Goal: Communication & Community: Answer question/provide support

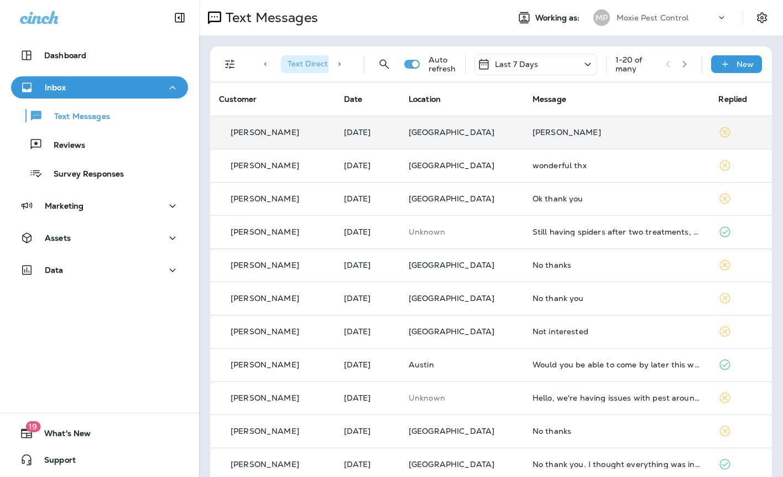
click at [503, 128] on p "[GEOGRAPHIC_DATA]" at bounding box center [462, 132] width 106 height 9
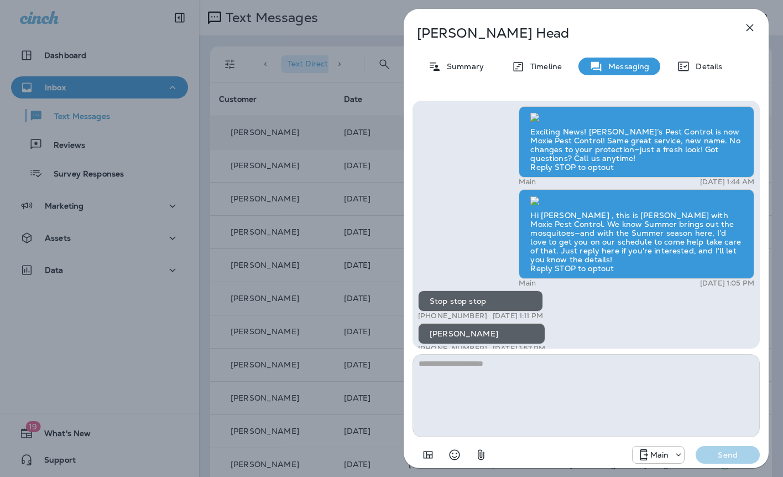
scroll to position [-553, 0]
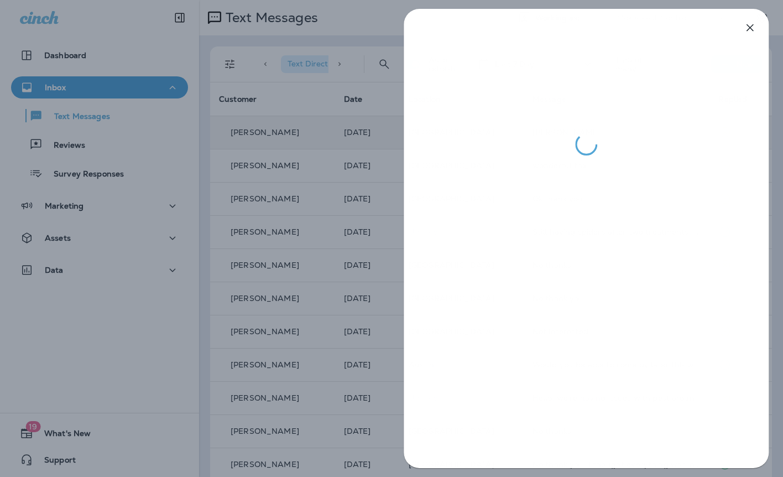
click at [364, 159] on div at bounding box center [391, 238] width 783 height 477
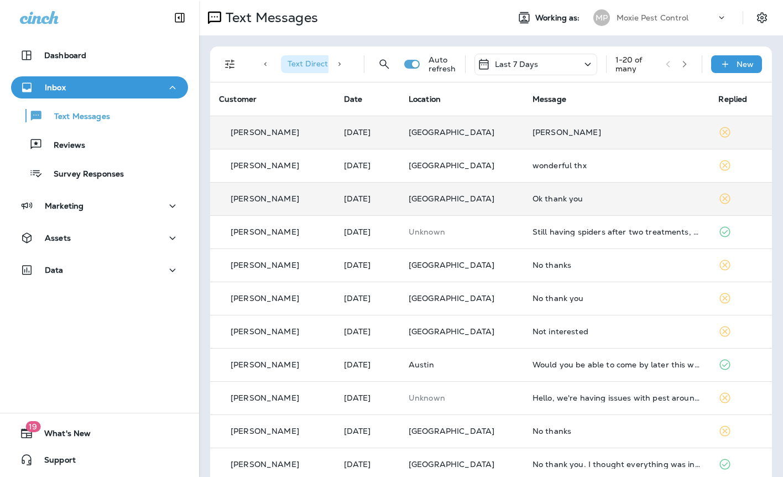
click at [524, 194] on td "Ok thank you" at bounding box center [617, 198] width 186 height 33
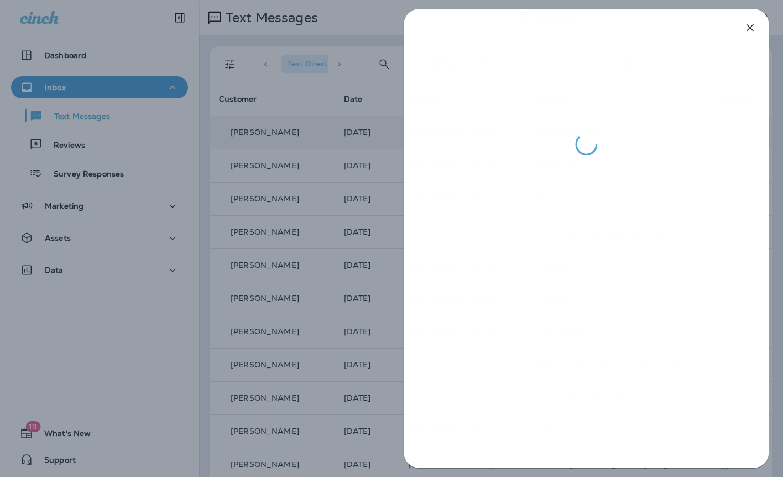
click at [387, 221] on div at bounding box center [391, 238] width 783 height 477
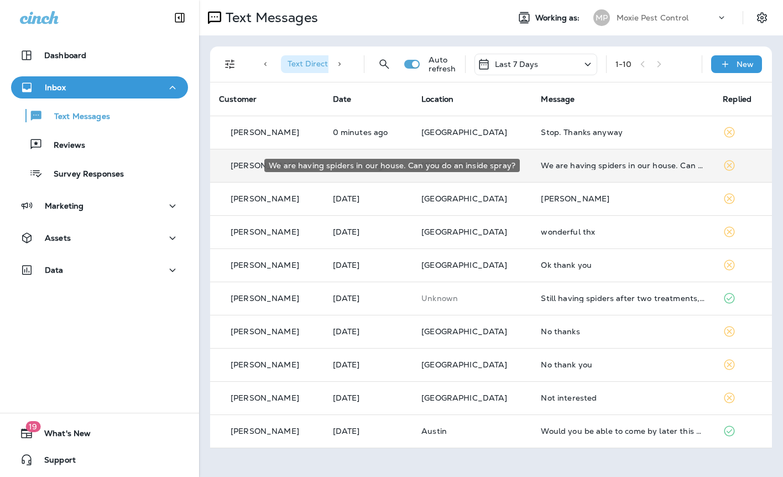
click at [541, 163] on div "We are having spiders in our house. Can you do an inside spray?" at bounding box center [623, 165] width 164 height 9
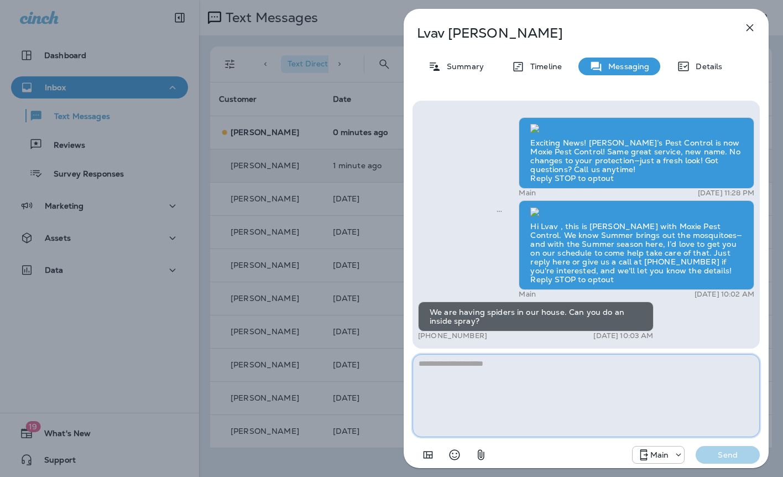
paste textarea "**********"
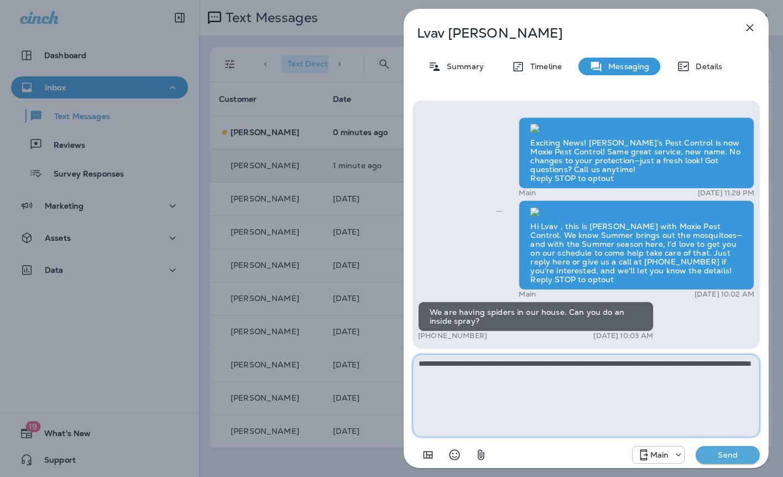
type textarea "**********"
click at [729, 456] on p "Send" at bounding box center [727, 455] width 46 height 10
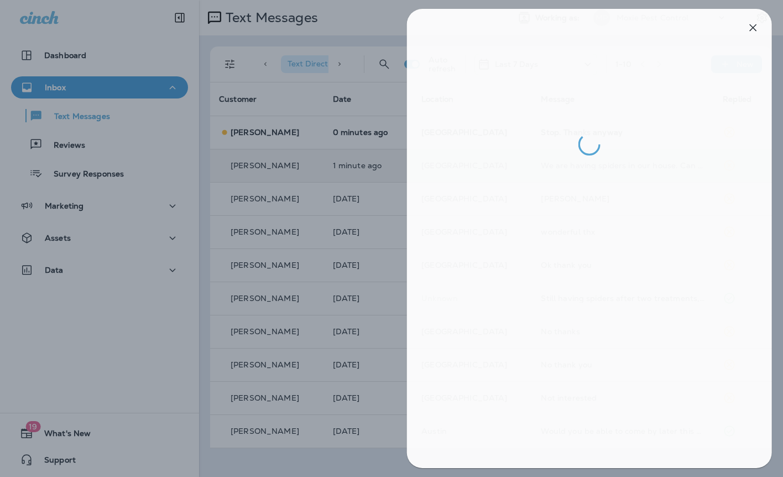
click at [331, 328] on div at bounding box center [394, 238] width 783 height 477
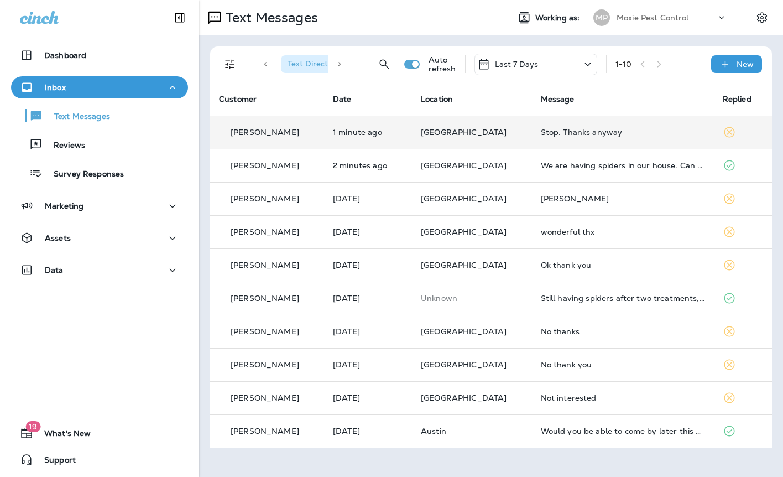
click at [506, 129] on p "[GEOGRAPHIC_DATA]" at bounding box center [472, 132] width 102 height 9
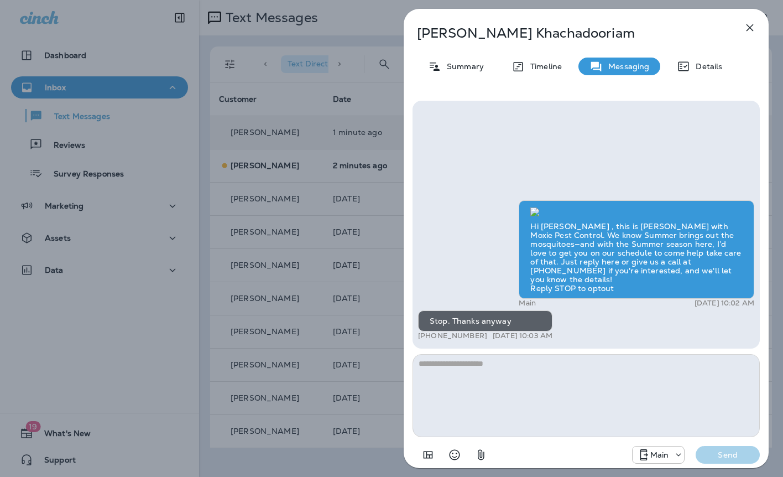
click at [364, 173] on div "Barbra Khachadooriam Summary Timeline Messaging Details Hi Barbra , this is Ste…" at bounding box center [391, 238] width 783 height 477
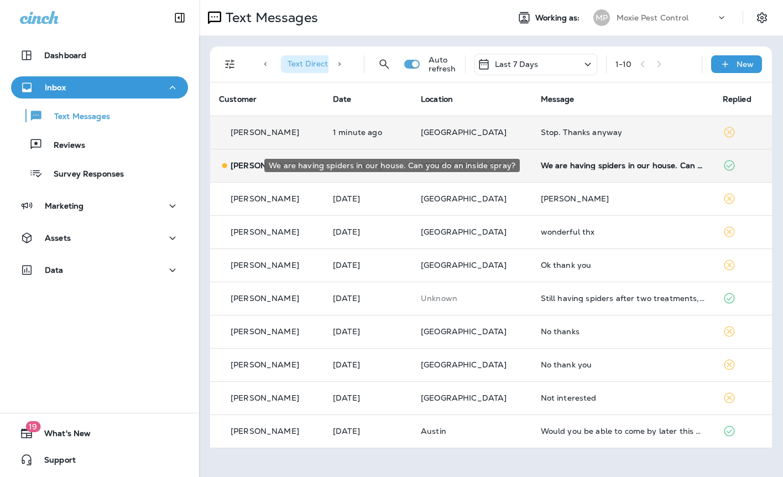
click at [604, 165] on div "We are having spiders in our house. Can you do an inside spray?" at bounding box center [623, 165] width 164 height 9
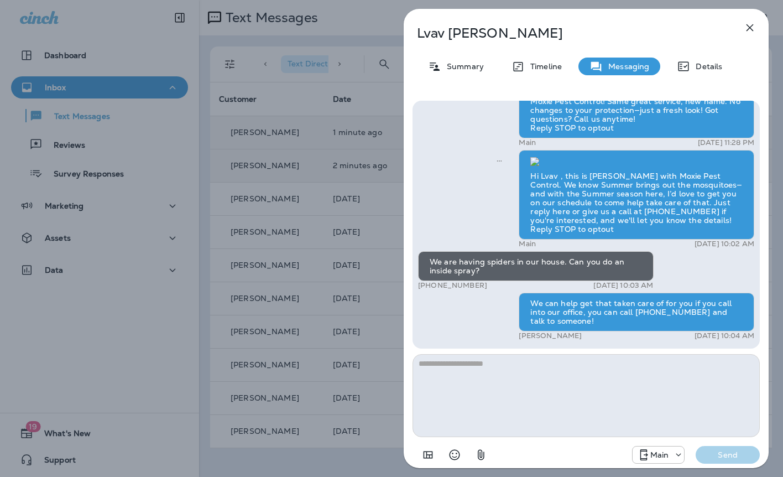
click at [372, 202] on div "Lvav Spector Summary Timeline Messaging Details Exciting News! Joshua’s Pest Co…" at bounding box center [391, 238] width 783 height 477
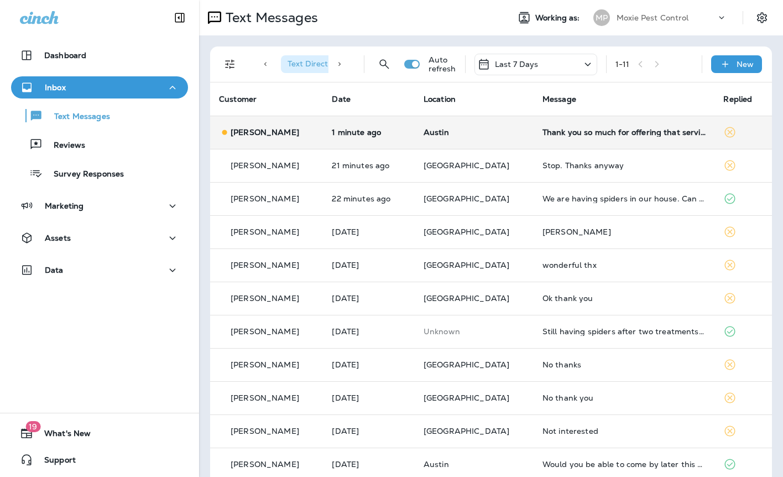
click at [515, 129] on td "Austin" at bounding box center [474, 132] width 119 height 33
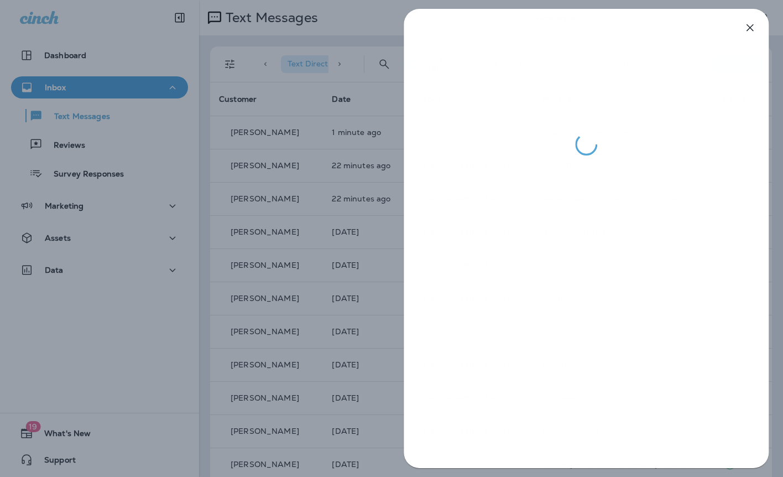
click at [361, 179] on div at bounding box center [391, 238] width 783 height 477
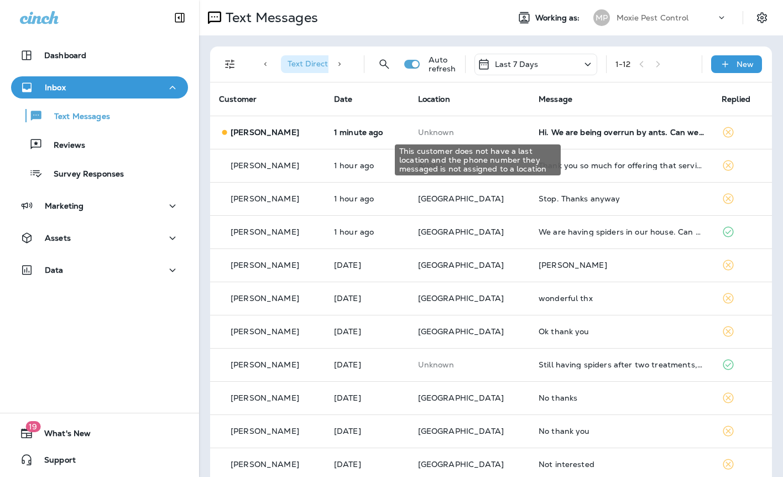
click at [531, 139] on div "This customer does not have a last location and the phone number they messaged …" at bounding box center [478, 157] width 168 height 40
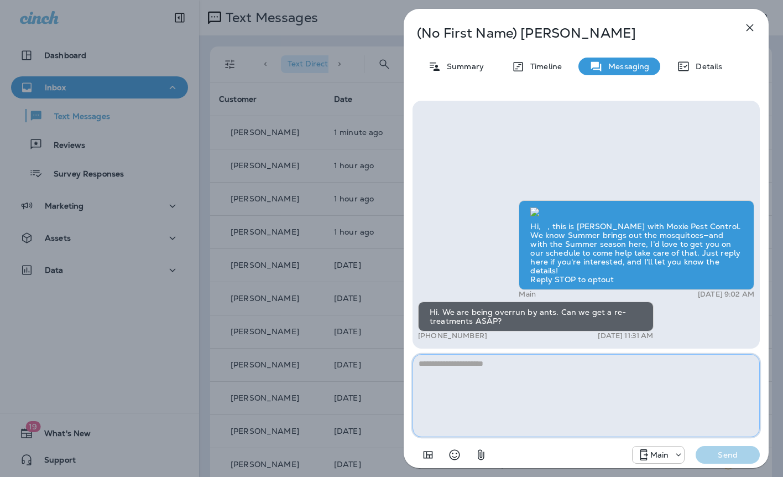
paste textarea "**********"
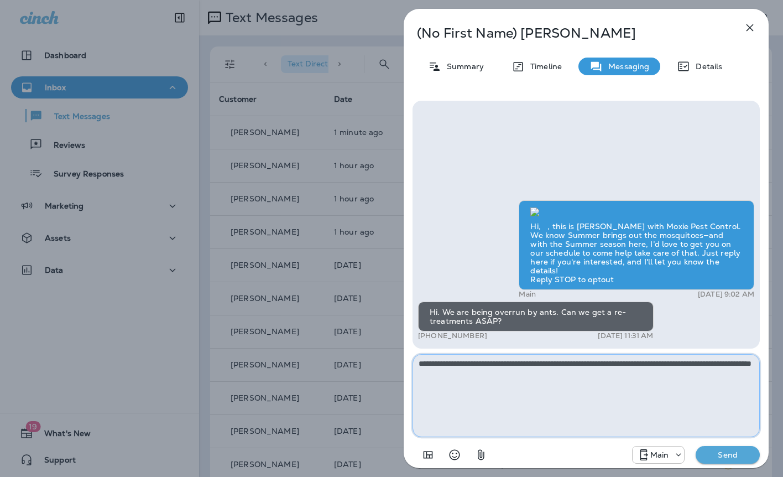
type textarea "**********"
click at [721, 452] on p "Send" at bounding box center [727, 455] width 46 height 10
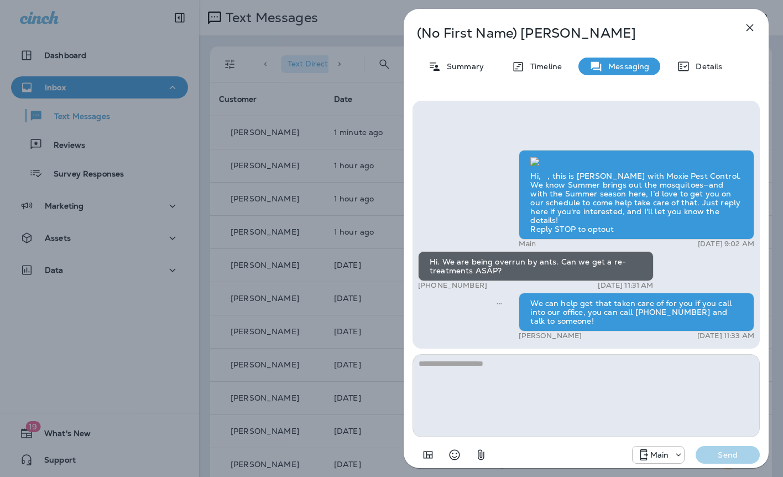
drag, startPoint x: 354, startPoint y: 301, endPoint x: 362, endPoint y: 313, distance: 13.7
click at [354, 301] on div "(No First Name) Mcquarrie Summary Timeline Messaging Details Hi, , this is Came…" at bounding box center [391, 238] width 783 height 477
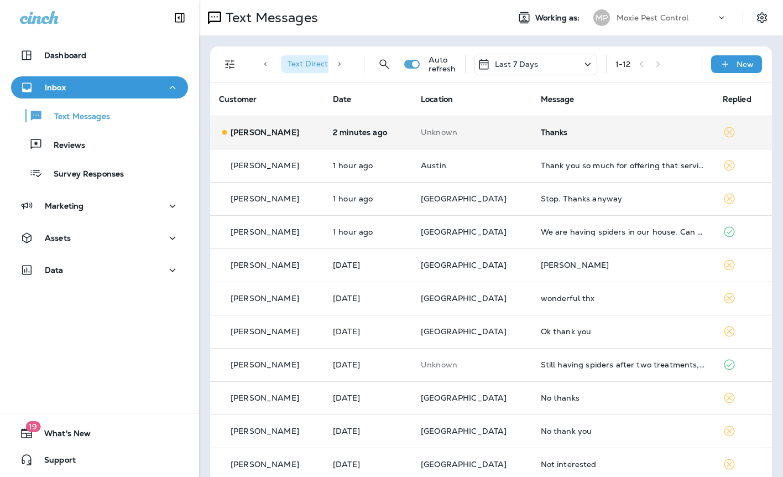
click at [499, 123] on td "Unknown" at bounding box center [472, 132] width 120 height 33
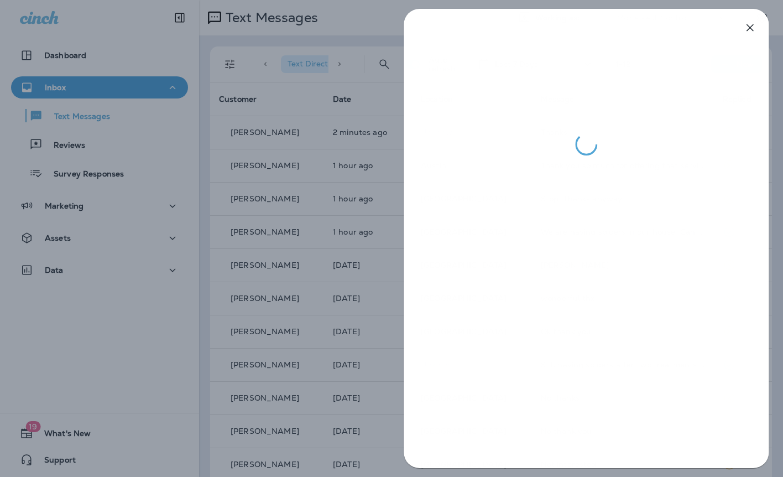
click at [337, 154] on div at bounding box center [391, 238] width 783 height 477
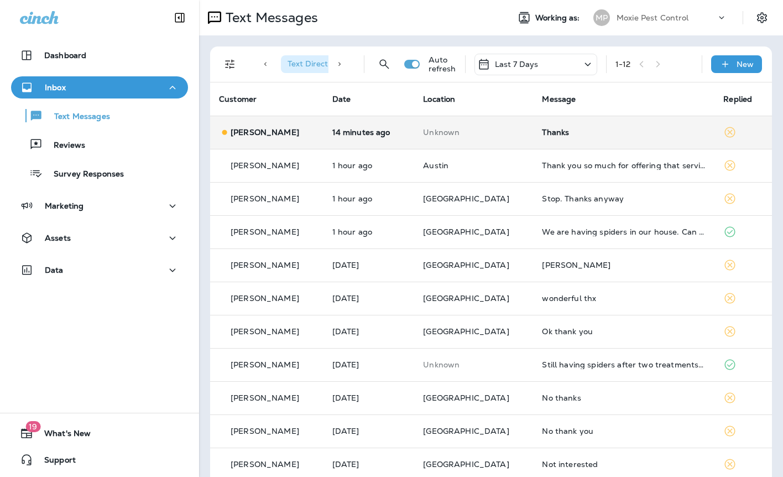
click at [533, 135] on td "Thanks" at bounding box center [623, 132] width 181 height 33
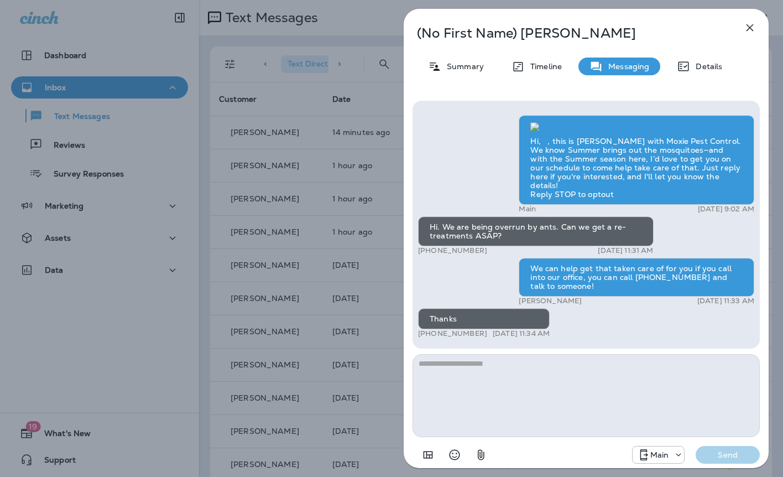
click at [376, 186] on div "(No First Name) Mcquarrie Summary Timeline Messaging Details Hi, , this is Came…" at bounding box center [391, 238] width 783 height 477
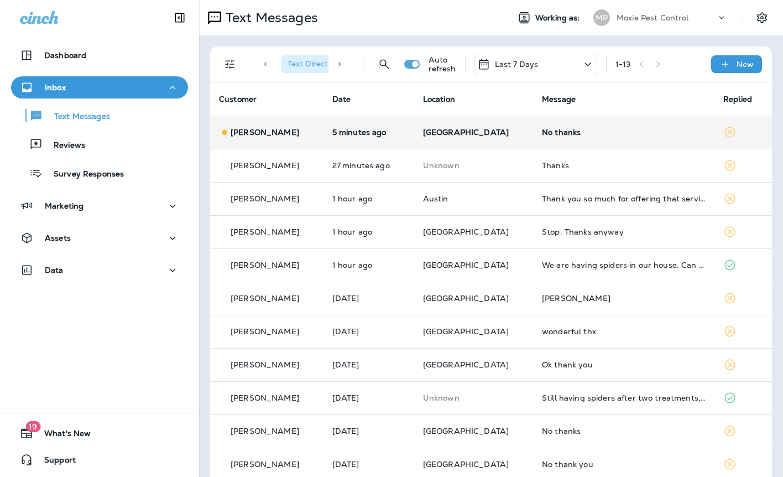
click at [487, 139] on td "[GEOGRAPHIC_DATA]" at bounding box center [473, 132] width 119 height 33
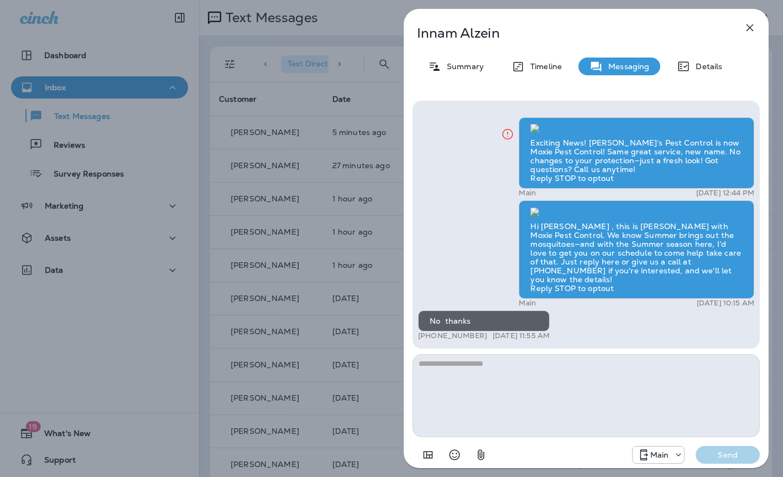
click at [392, 150] on div "Innam Alzein Summary Timeline Messaging Details Exciting News! Joshua’s Pest Co…" at bounding box center [586, 238] width 394 height 477
